Goal: Information Seeking & Learning: Learn about a topic

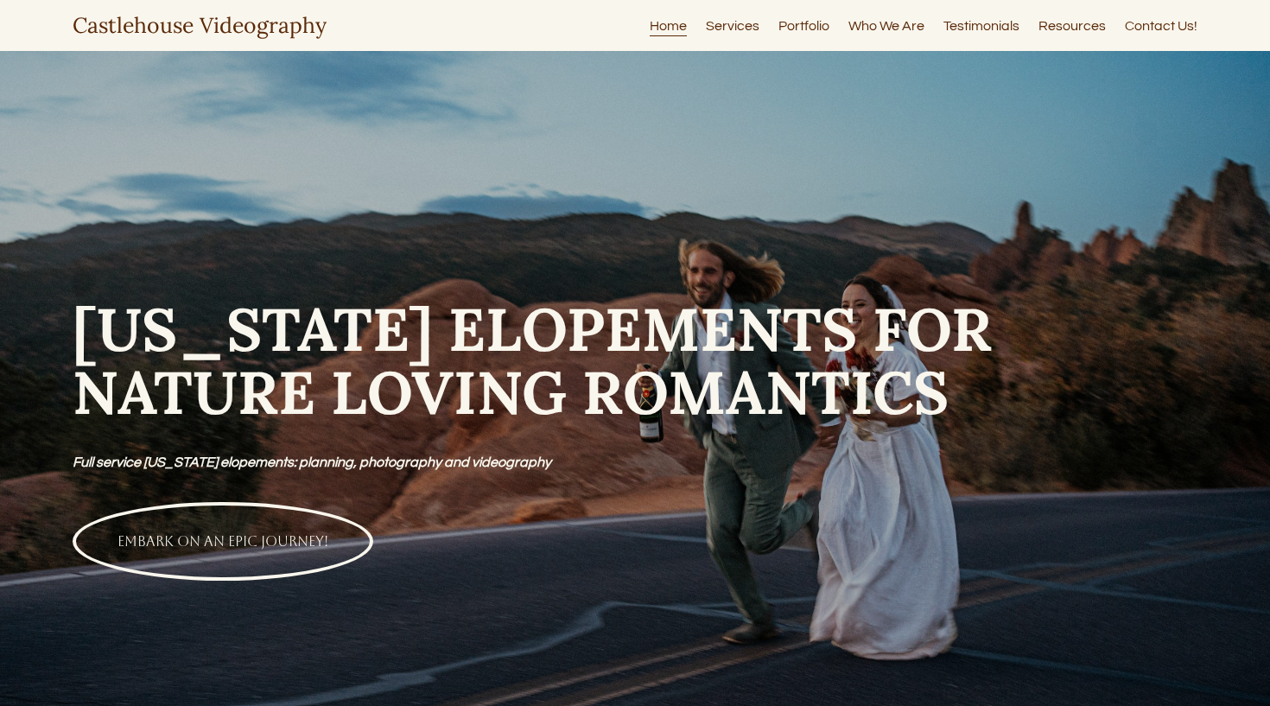
click at [737, 29] on link "Services" at bounding box center [733, 25] width 54 height 23
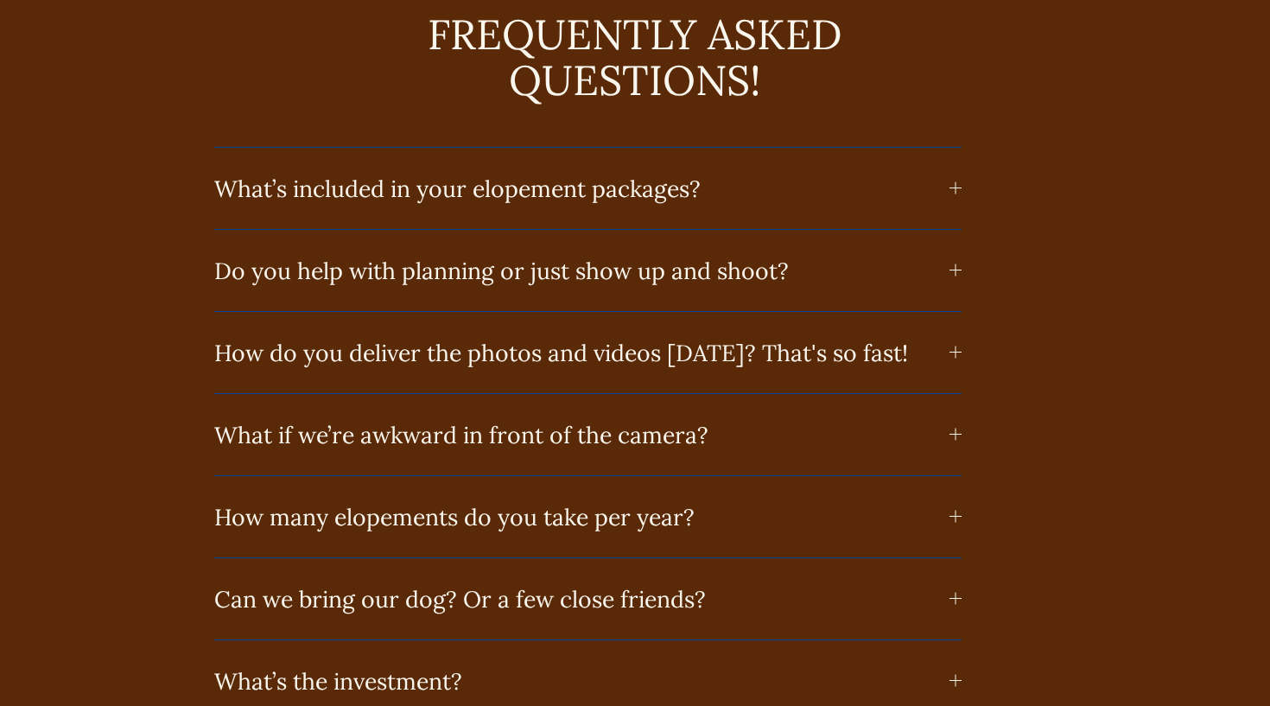
scroll to position [8265, 0]
click at [755, 173] on span "What’s included in your elopement packages?" at bounding box center [581, 187] width 735 height 29
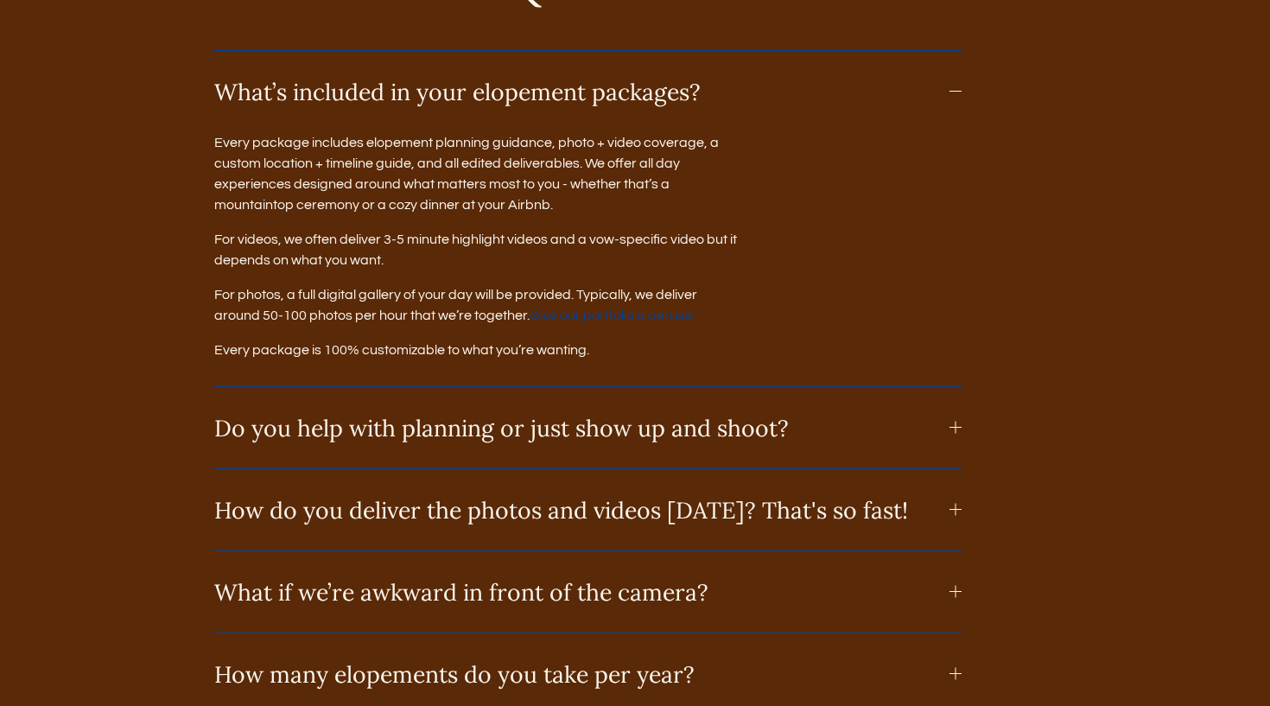
scroll to position [8363, 0]
click at [658, 411] on span "Do you help with planning or just show up and shoot?" at bounding box center [581, 425] width 735 height 29
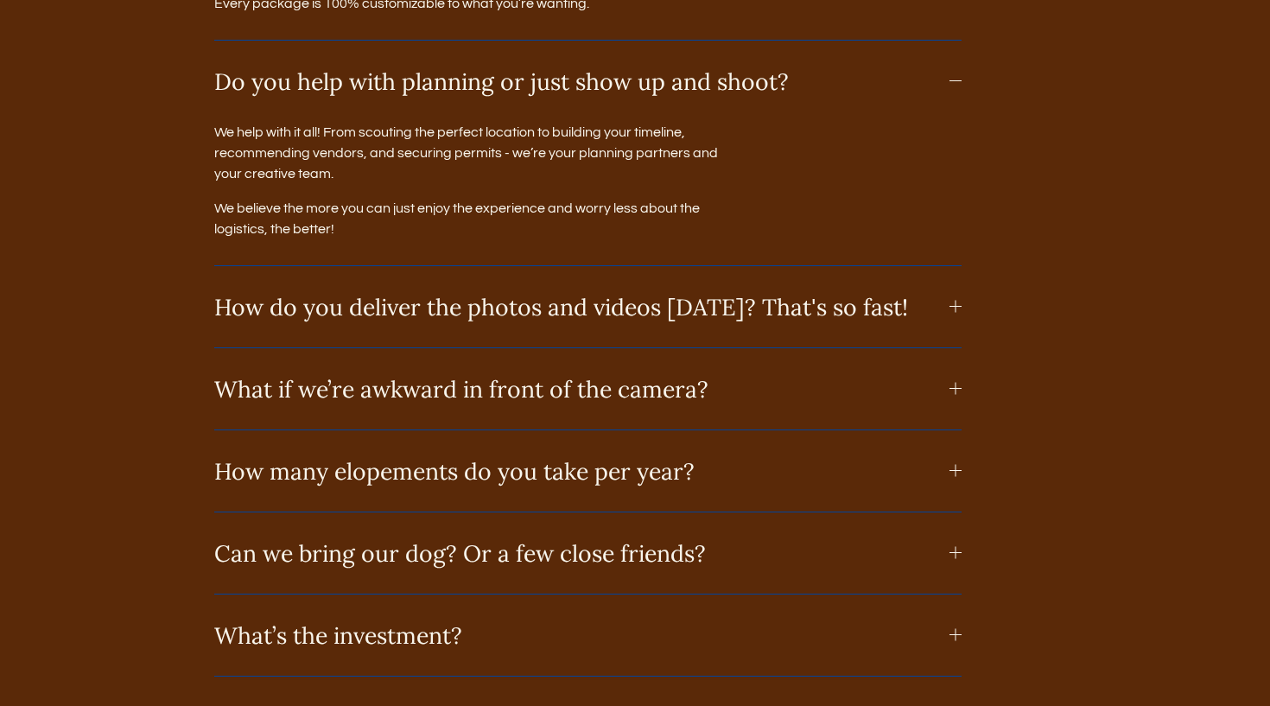
scroll to position [8735, 0]
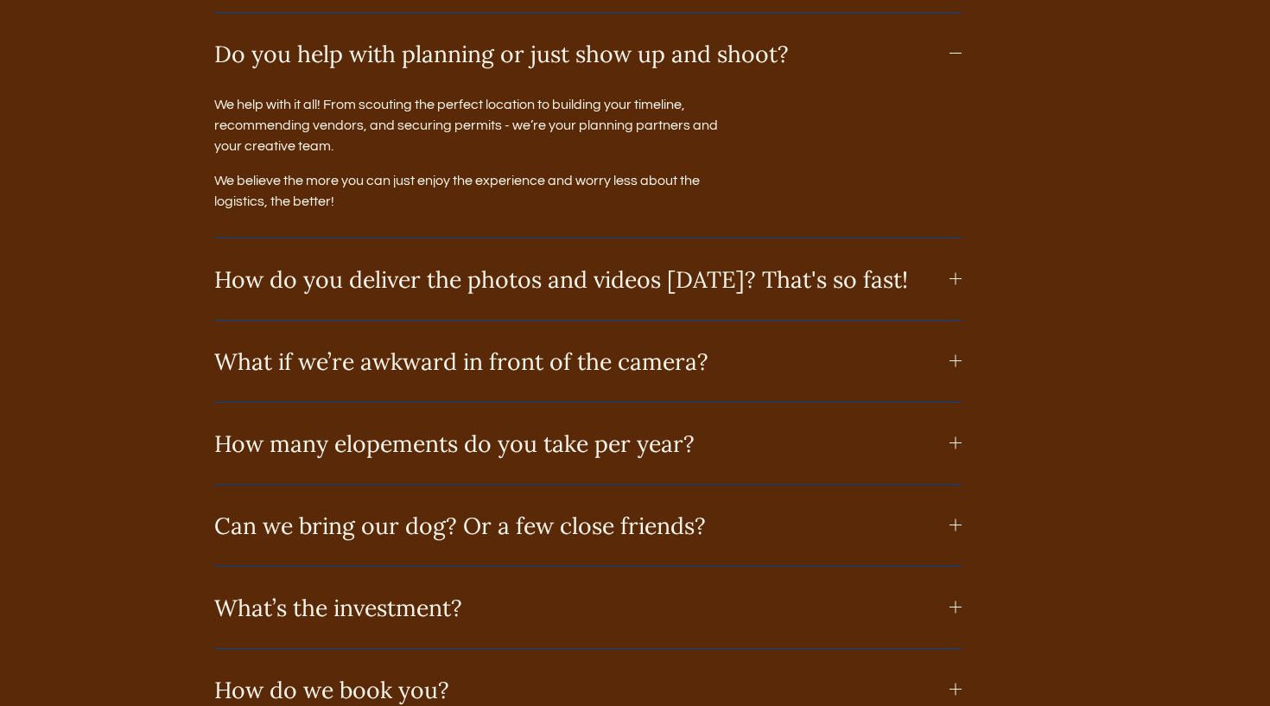
click at [636, 264] on span "How do you deliver the photos and videos in ONE WEEK? That's so fast!" at bounding box center [581, 278] width 735 height 29
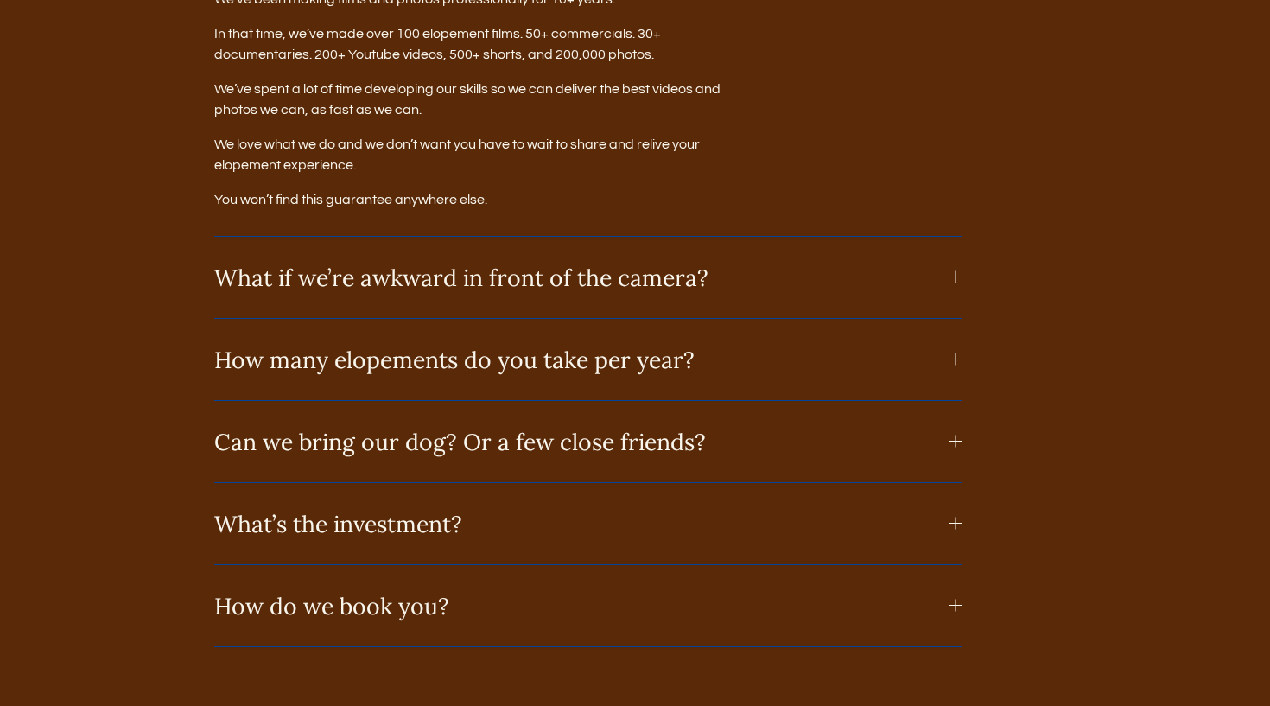
scroll to position [9195, 0]
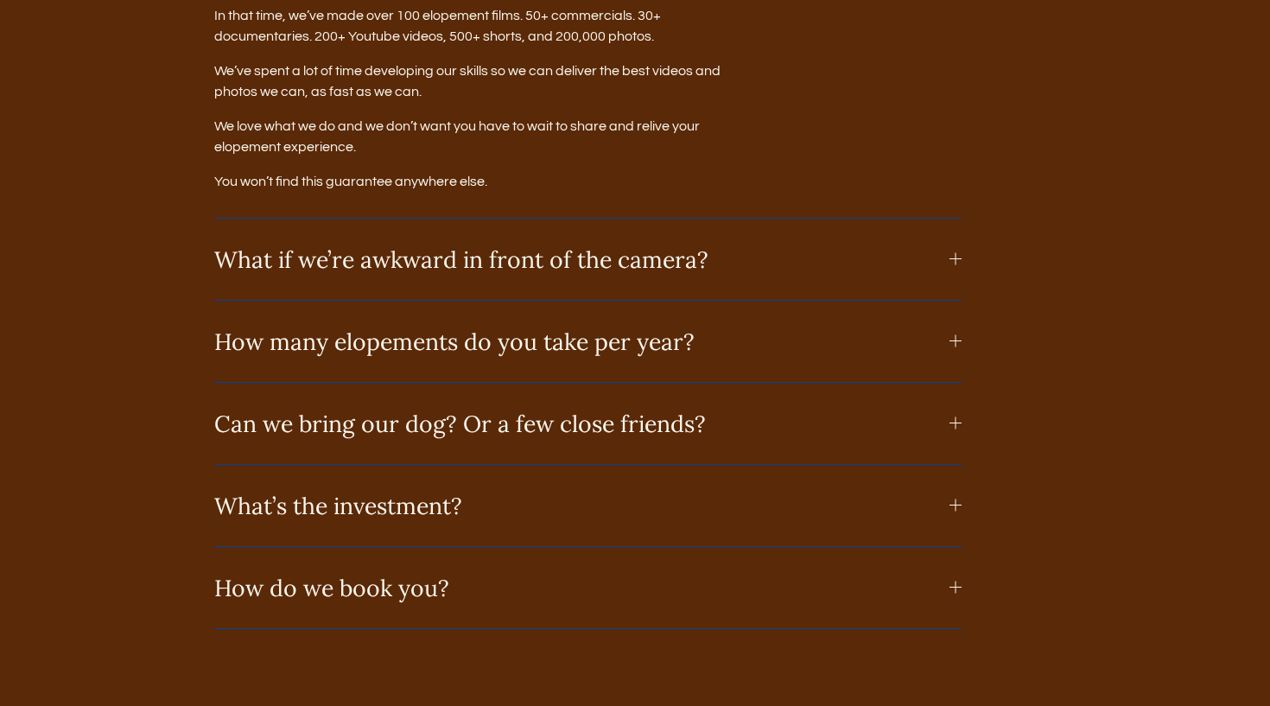
click at [605, 252] on span "What if we’re awkward in front of the camera?" at bounding box center [581, 259] width 735 height 29
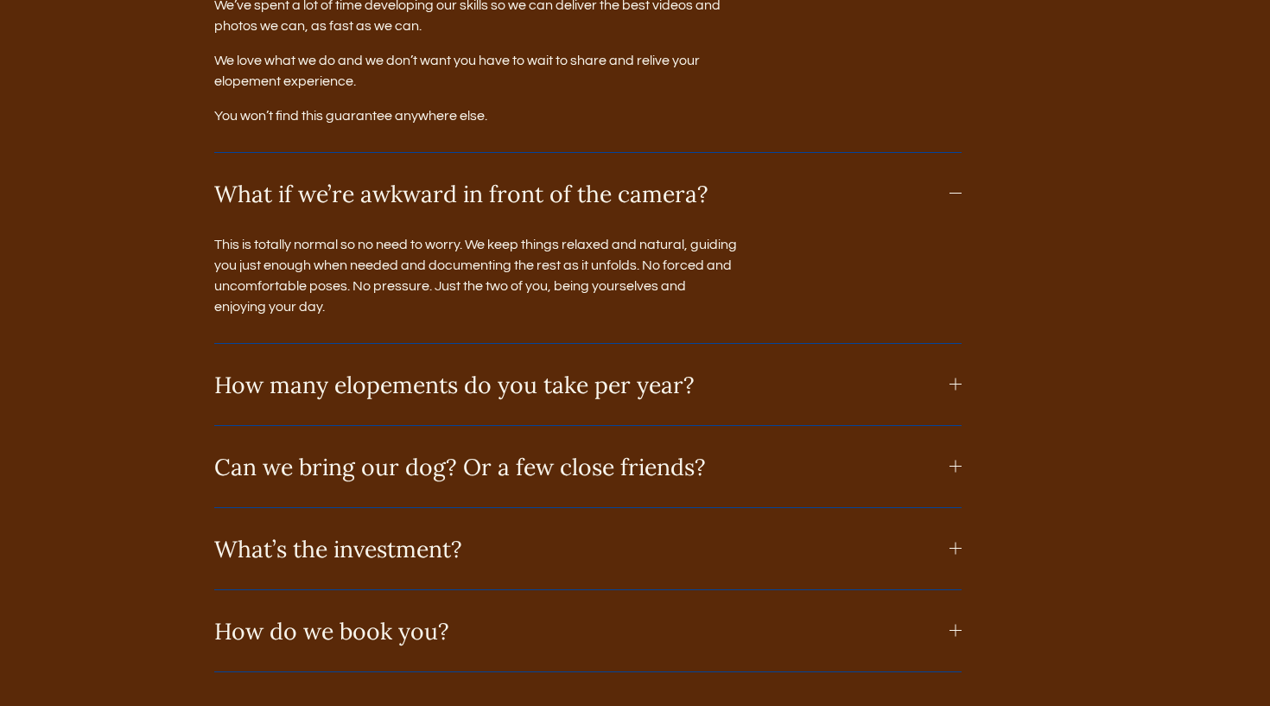
scroll to position [9270, 0]
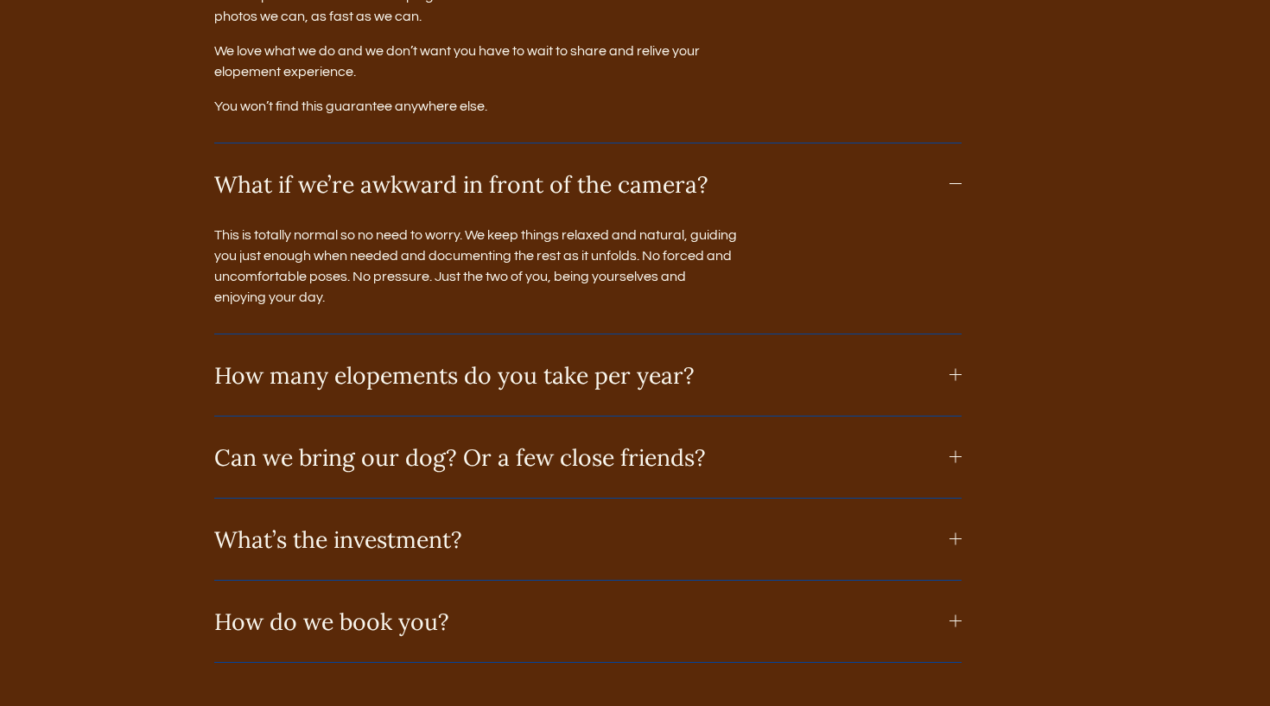
click at [576, 360] on span "How many elopements do you take per year?" at bounding box center [581, 374] width 735 height 29
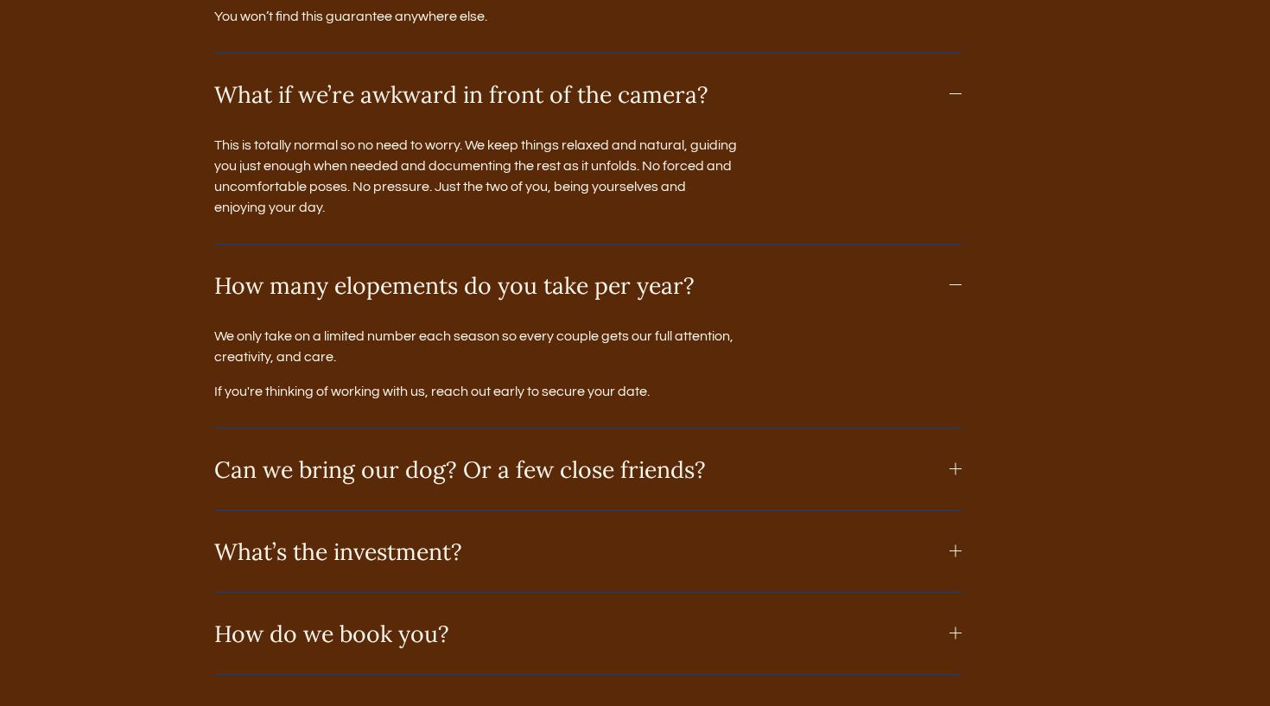
scroll to position [9361, 0]
click at [543, 432] on button "Can we bring our dog? Or a few close friends?" at bounding box center [588, 468] width 748 height 81
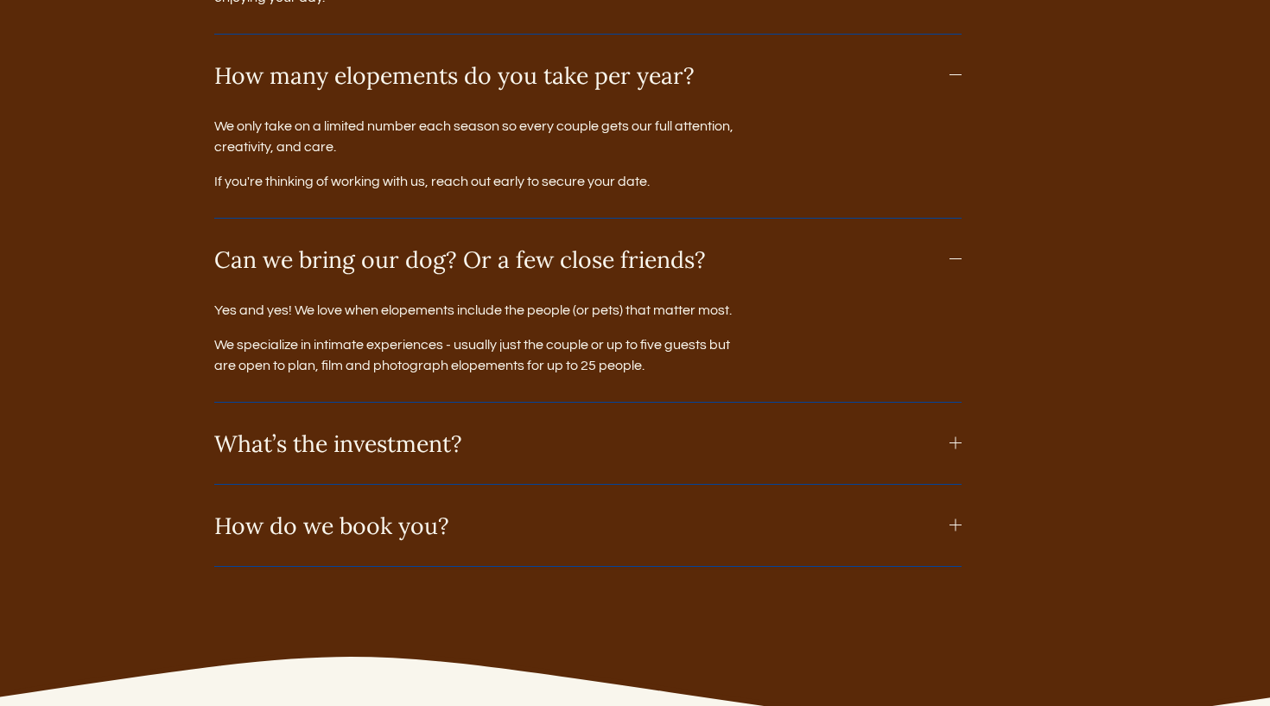
scroll to position [9587, 0]
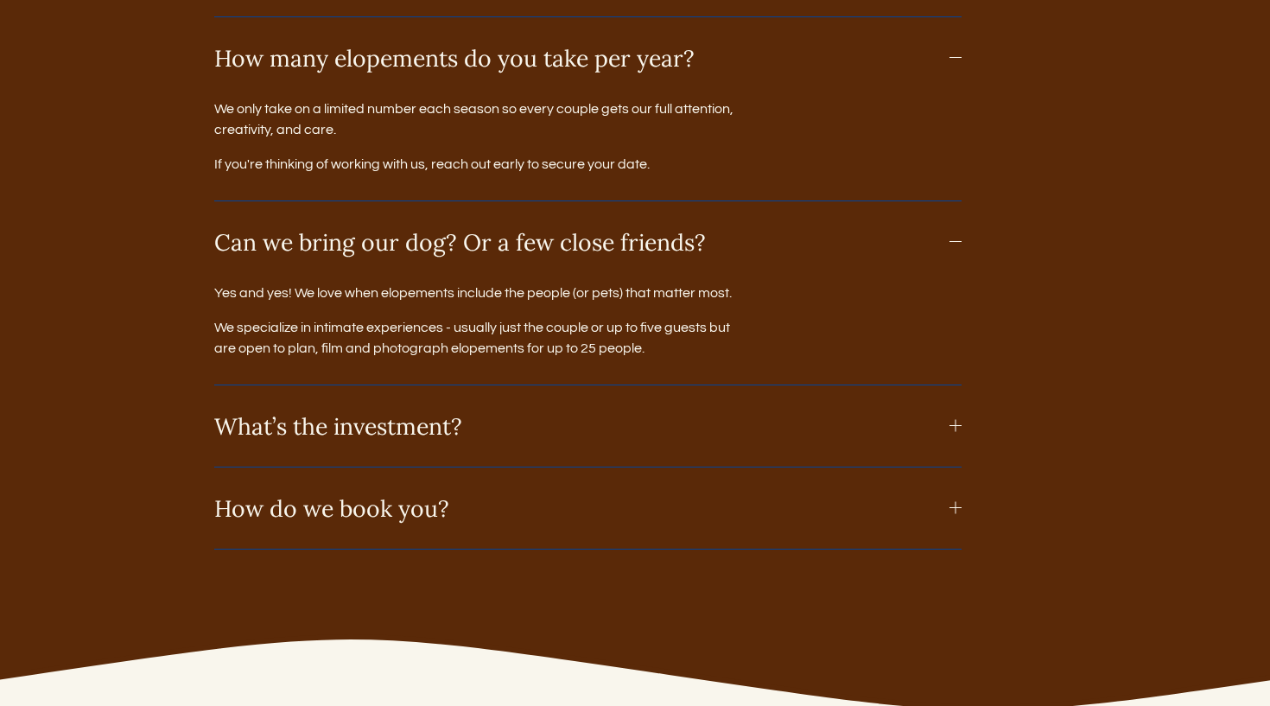
click at [500, 411] on span "What’s the investment?" at bounding box center [581, 425] width 735 height 29
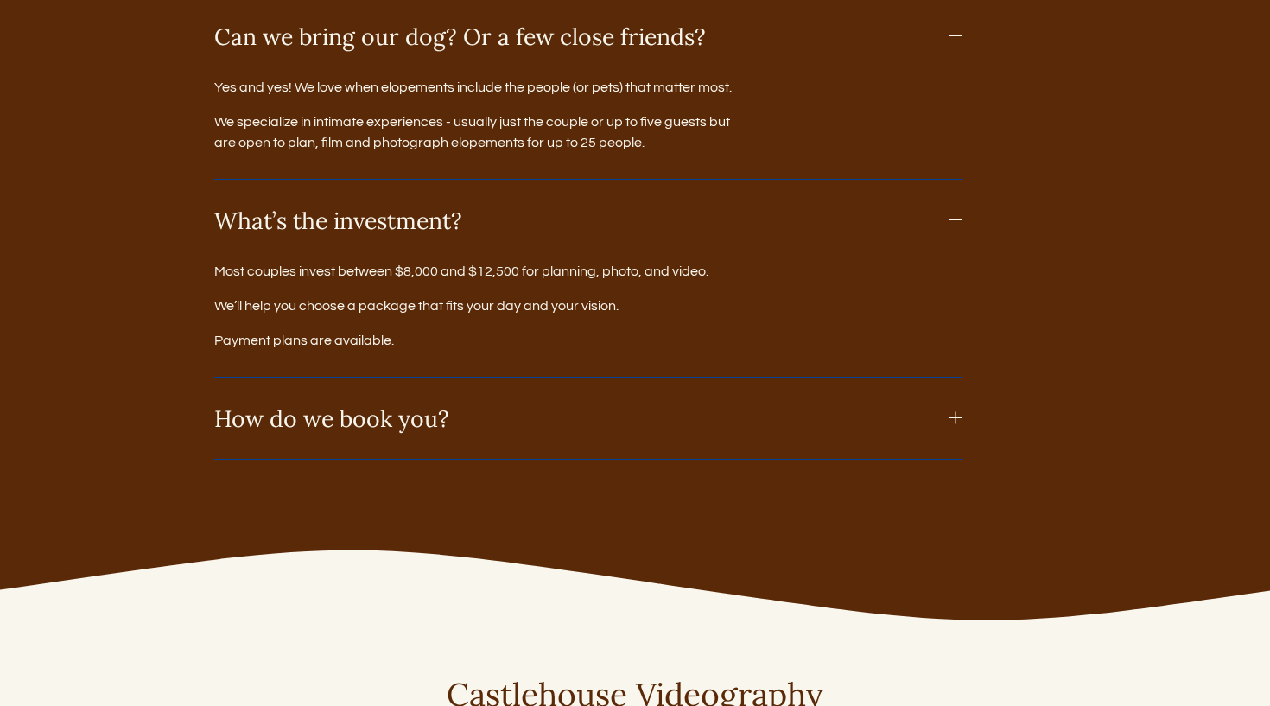
scroll to position [9795, 0]
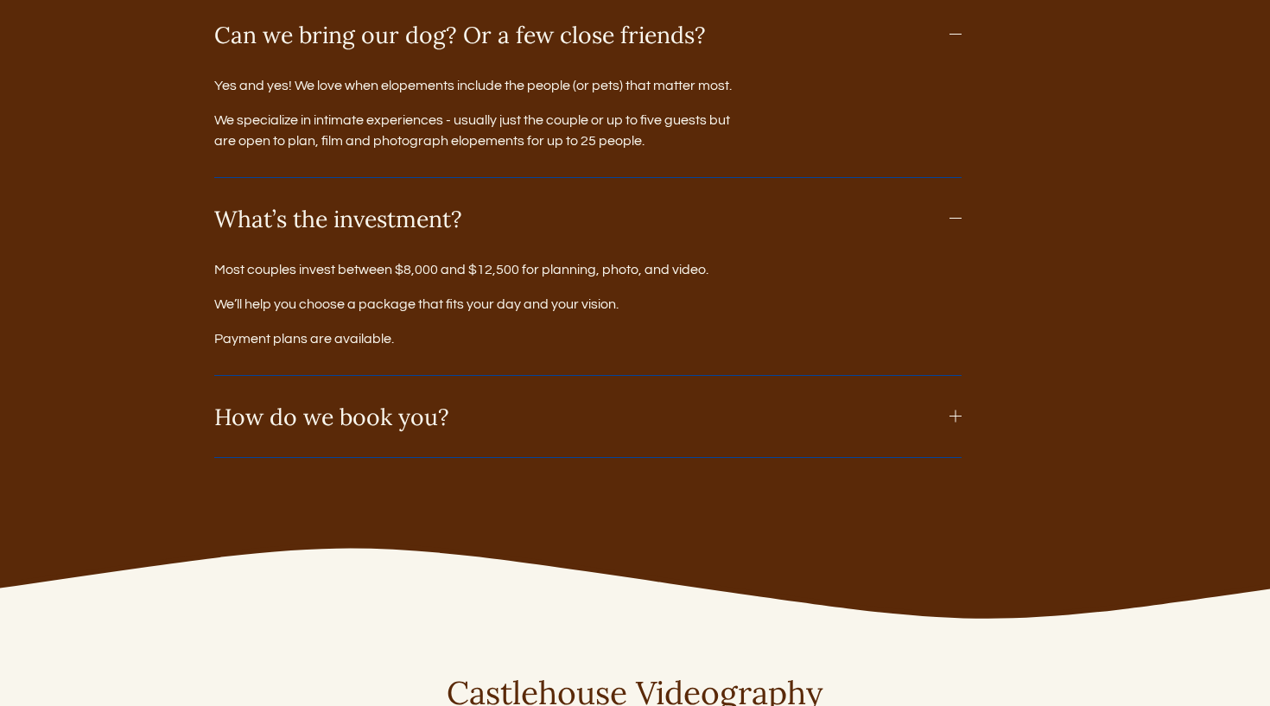
click at [474, 421] on button "How do we book you?" at bounding box center [588, 416] width 748 height 81
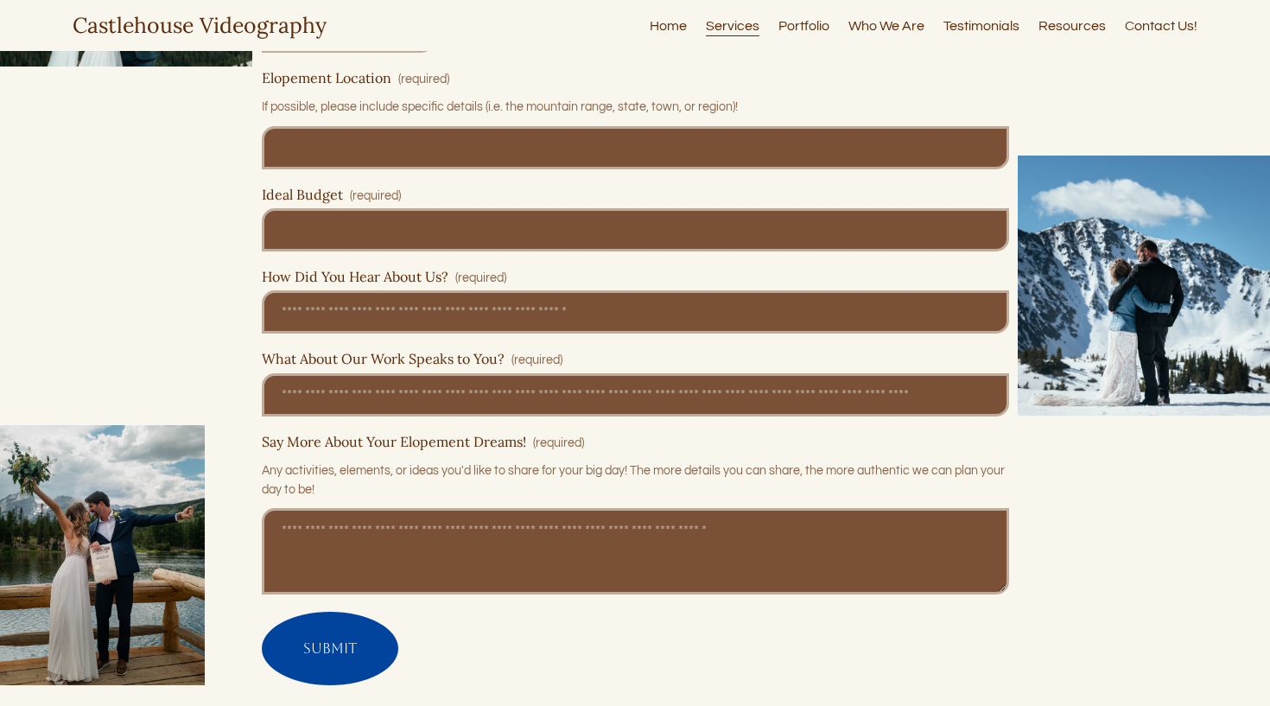
scroll to position [7020, 0]
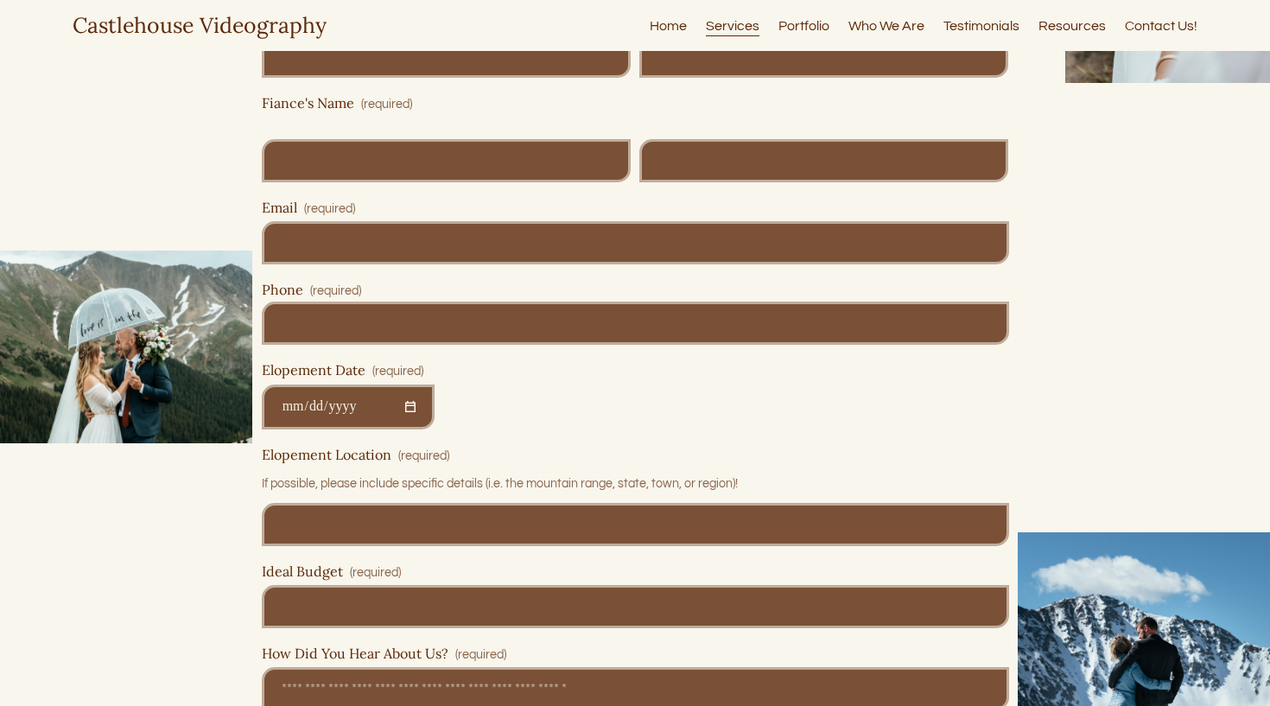
click at [817, 31] on link "Portfolio" at bounding box center [804, 25] width 51 height 23
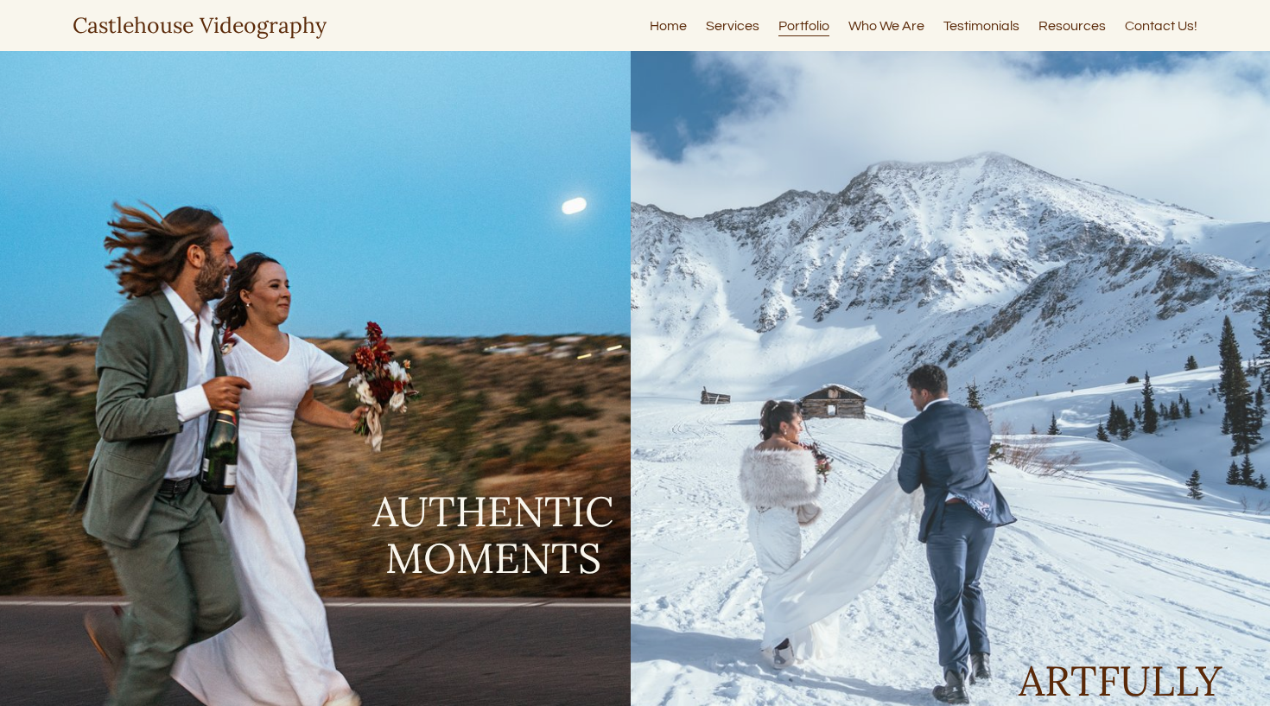
click at [752, 24] on link "Services" at bounding box center [733, 25] width 54 height 23
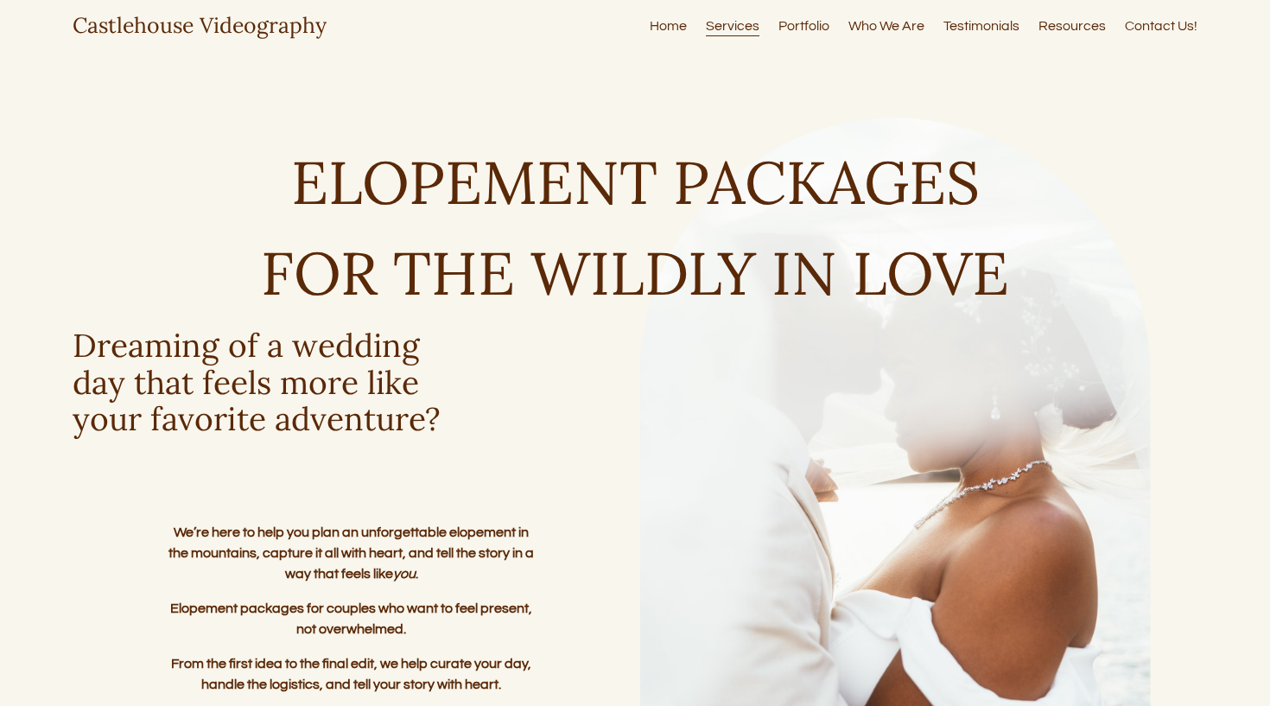
click at [1078, 26] on link "Resources" at bounding box center [1072, 25] width 67 height 23
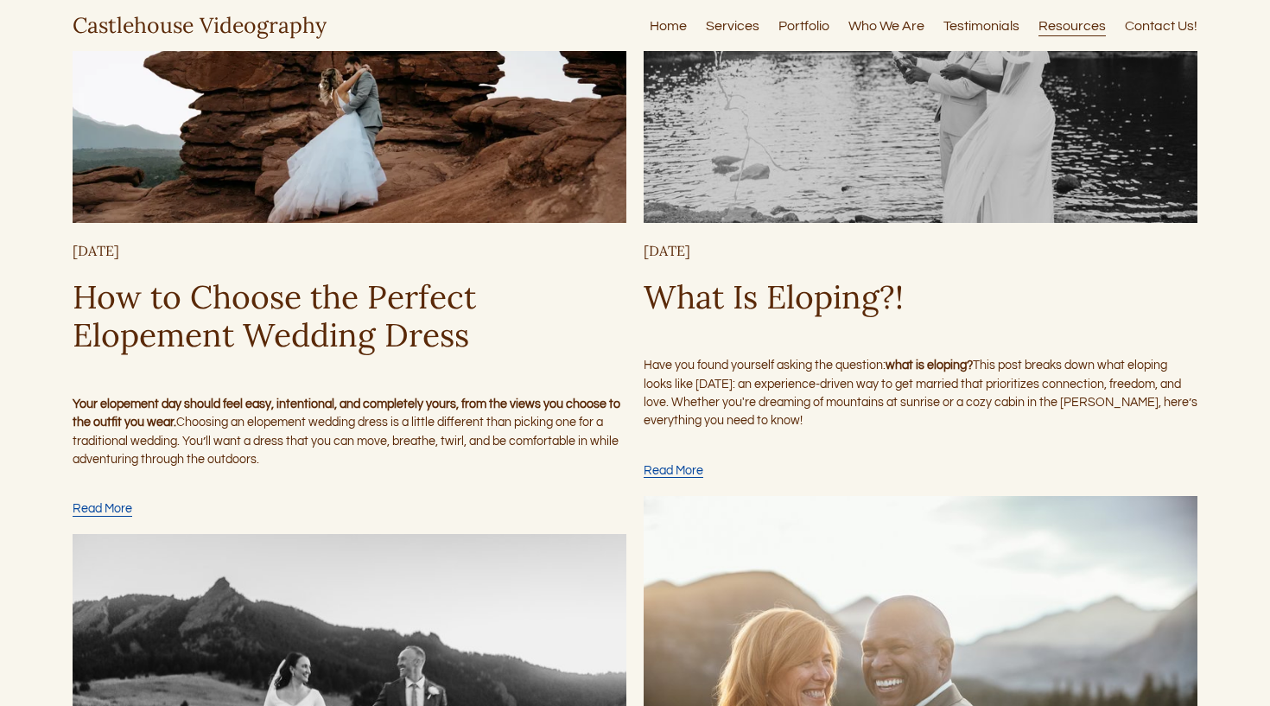
scroll to position [424, 0]
